Goal: Task Accomplishment & Management: Manage account settings

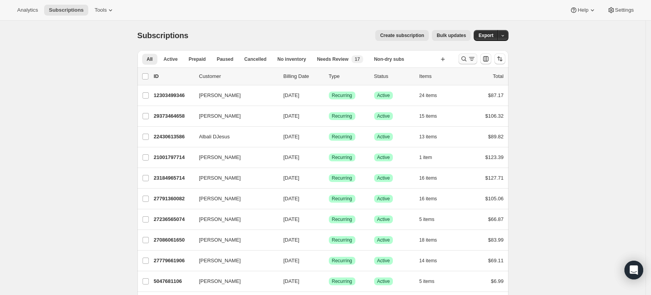
click at [466, 60] on icon "Search and filter results" at bounding box center [464, 59] width 8 height 8
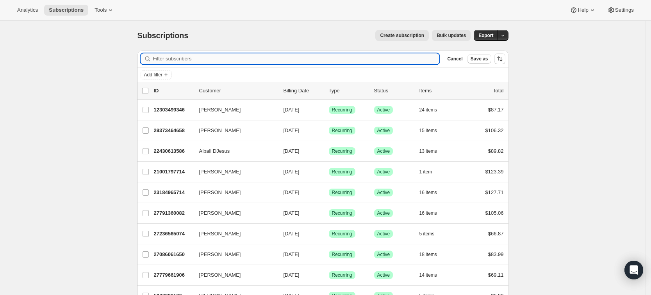
paste input "[EMAIL_ADDRESS][DOMAIN_NAME]"
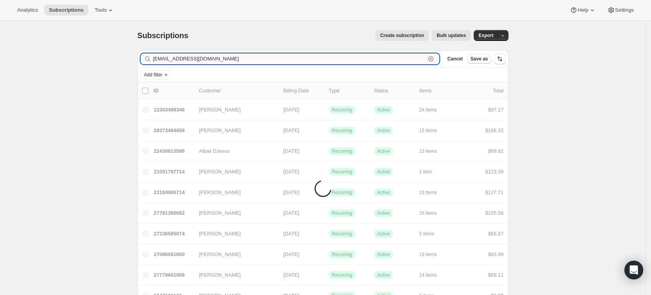
type input "[EMAIL_ADDRESS][DOMAIN_NAME]"
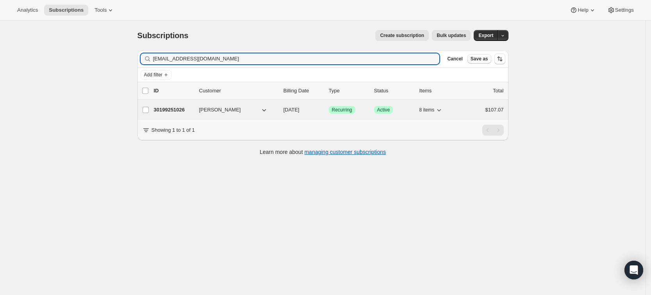
click at [160, 107] on p "30199251026" at bounding box center [173, 110] width 39 height 8
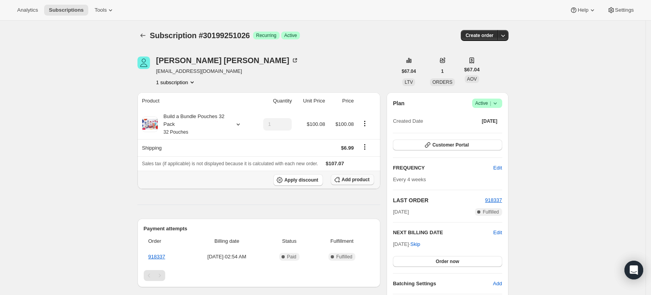
click at [353, 178] on span "Add product" at bounding box center [355, 180] width 28 height 6
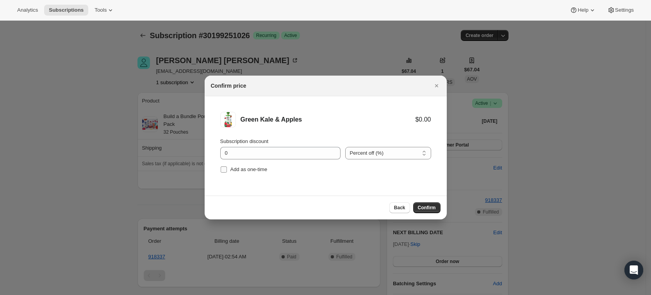
click at [247, 169] on span "Add as one-time" at bounding box center [248, 170] width 37 height 6
click at [227, 169] on input "Add as one-time" at bounding box center [223, 170] width 6 height 6
checkbox input "true"
click at [428, 209] on span "Confirm" at bounding box center [427, 208] width 18 height 6
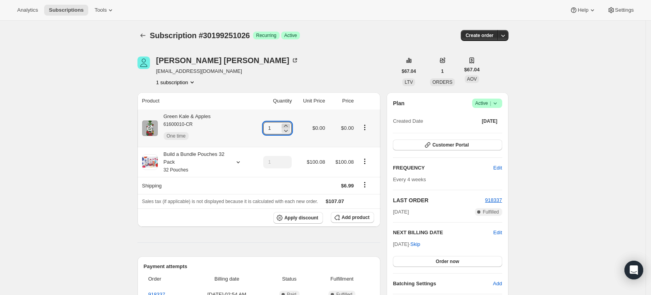
click at [290, 126] on icon at bounding box center [286, 126] width 8 height 8
type input "3"
